Goal: Task Accomplishment & Management: Complete application form

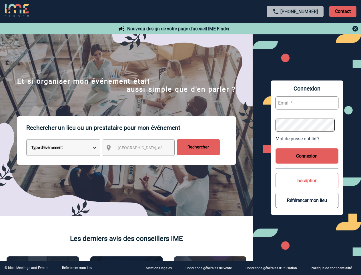
click at [181, 137] on p "Rechercher un lieu ou un prestataire pour mon événement" at bounding box center [131, 127] width 210 height 23
click at [343, 11] on p "Contact" at bounding box center [343, 11] width 27 height 11
click at [296, 29] on div at bounding box center [295, 28] width 127 height 7
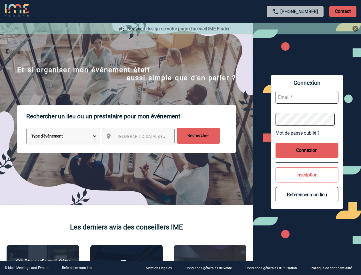
click at [144, 148] on div at bounding box center [180, 137] width 361 height 275
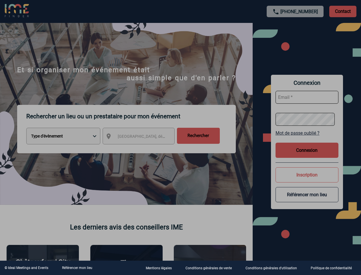
click at [307, 138] on div at bounding box center [180, 137] width 361 height 275
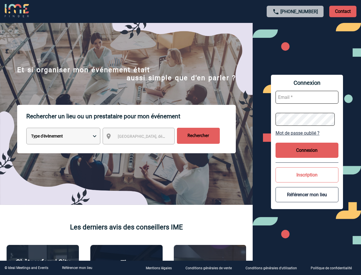
click at [307, 156] on button "Connexion" at bounding box center [307, 149] width 63 height 15
click at [307, 180] on button "Inscription" at bounding box center [307, 174] width 63 height 15
click at [307, 200] on div at bounding box center [179, 136] width 358 height 272
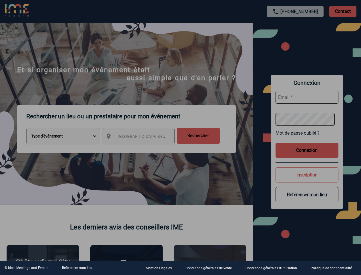
click at [77, 268] on link "Référencer mon lieu" at bounding box center [77, 268] width 30 height 4
